Goal: Find specific page/section: Find specific page/section

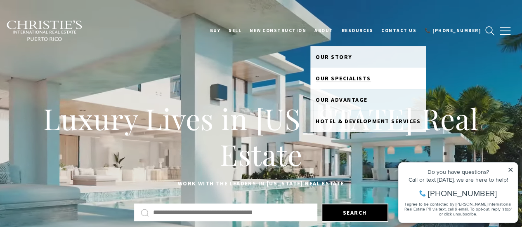
click at [361, 77] on span "Our Specialists" at bounding box center [343, 78] width 55 height 7
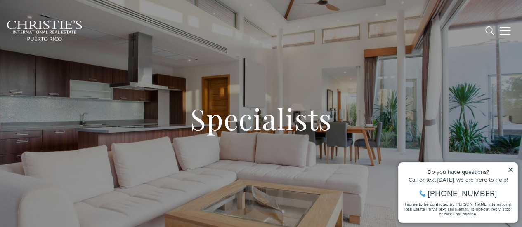
click at [513, 169] on icon at bounding box center [510, 170] width 6 height 6
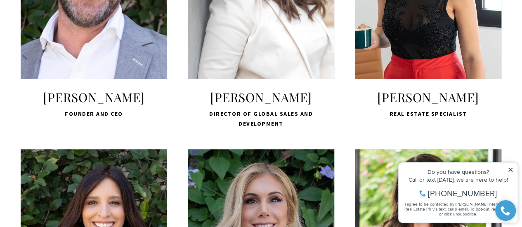
scroll to position [436, 0]
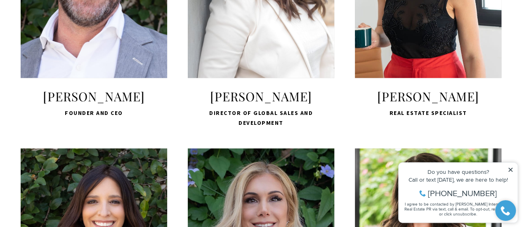
click at [273, 32] on span "LEARN MORE" at bounding box center [261, 37] width 110 height 24
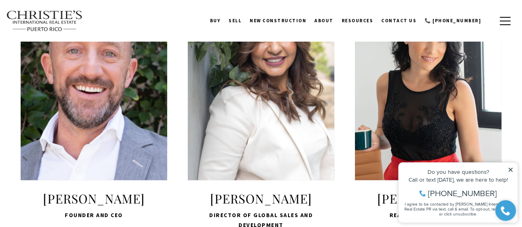
scroll to position [333, 0]
